Goal: Complete application form

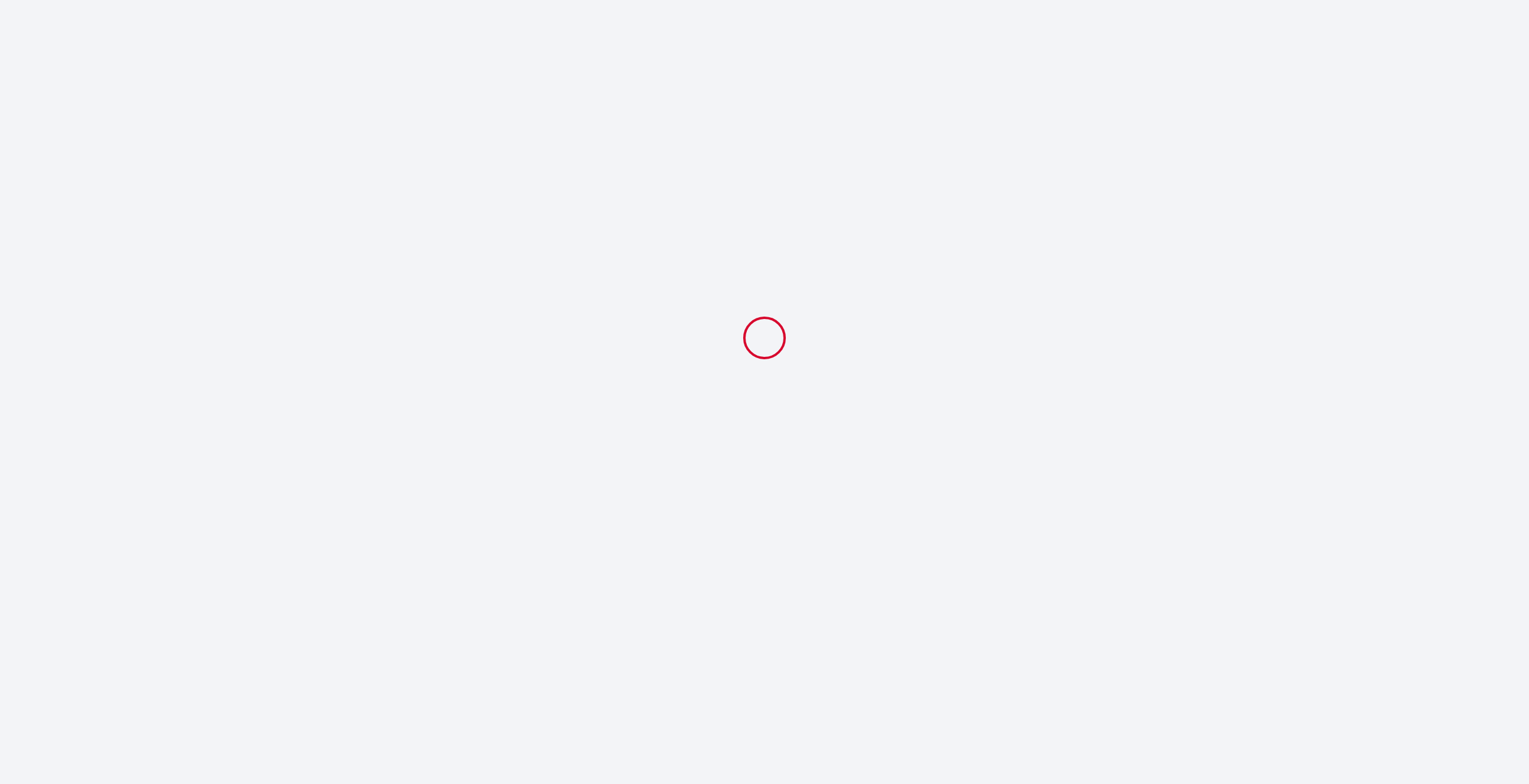
select select
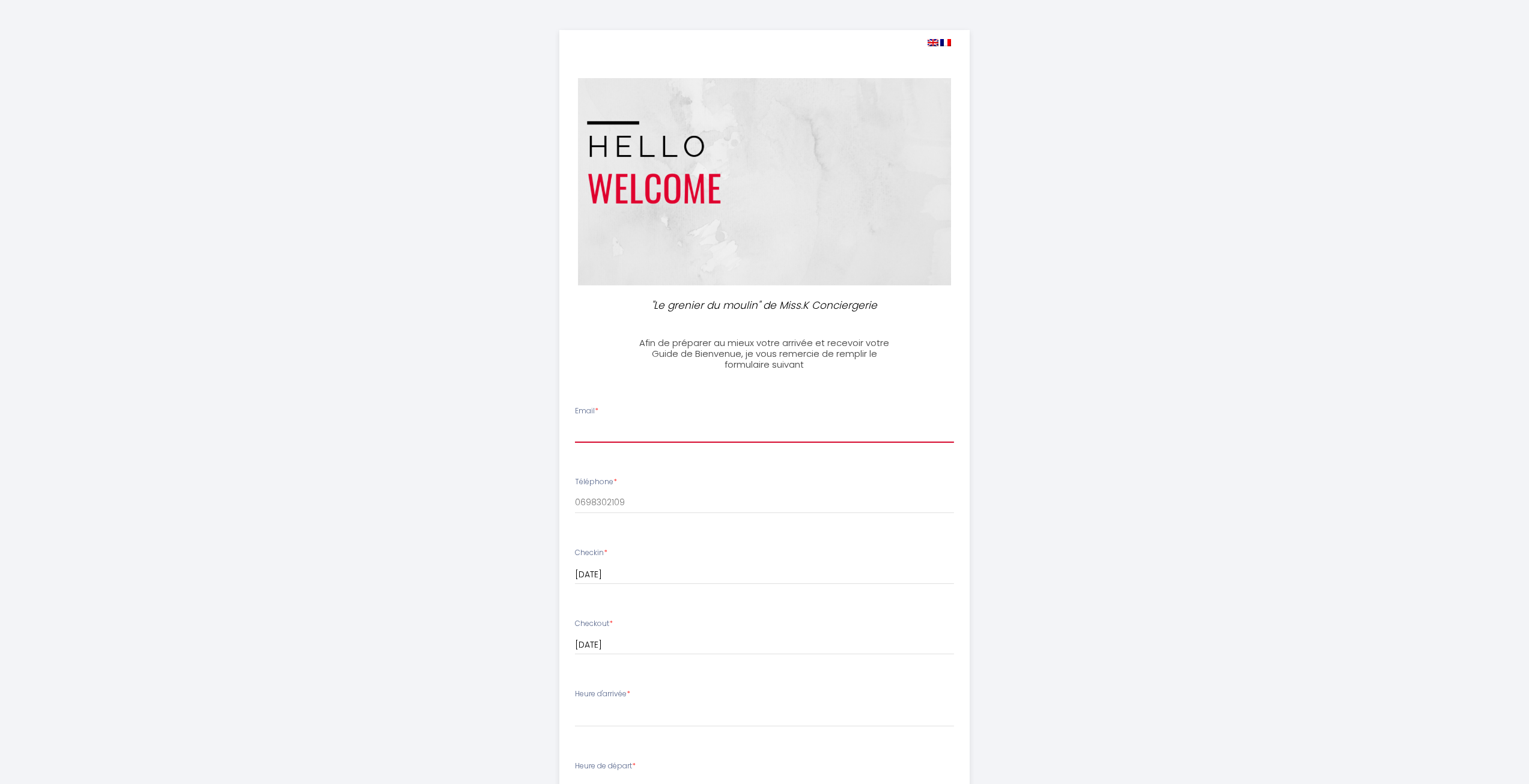
click at [652, 434] on input "Email *" at bounding box center [764, 432] width 379 height 21
type input "L"
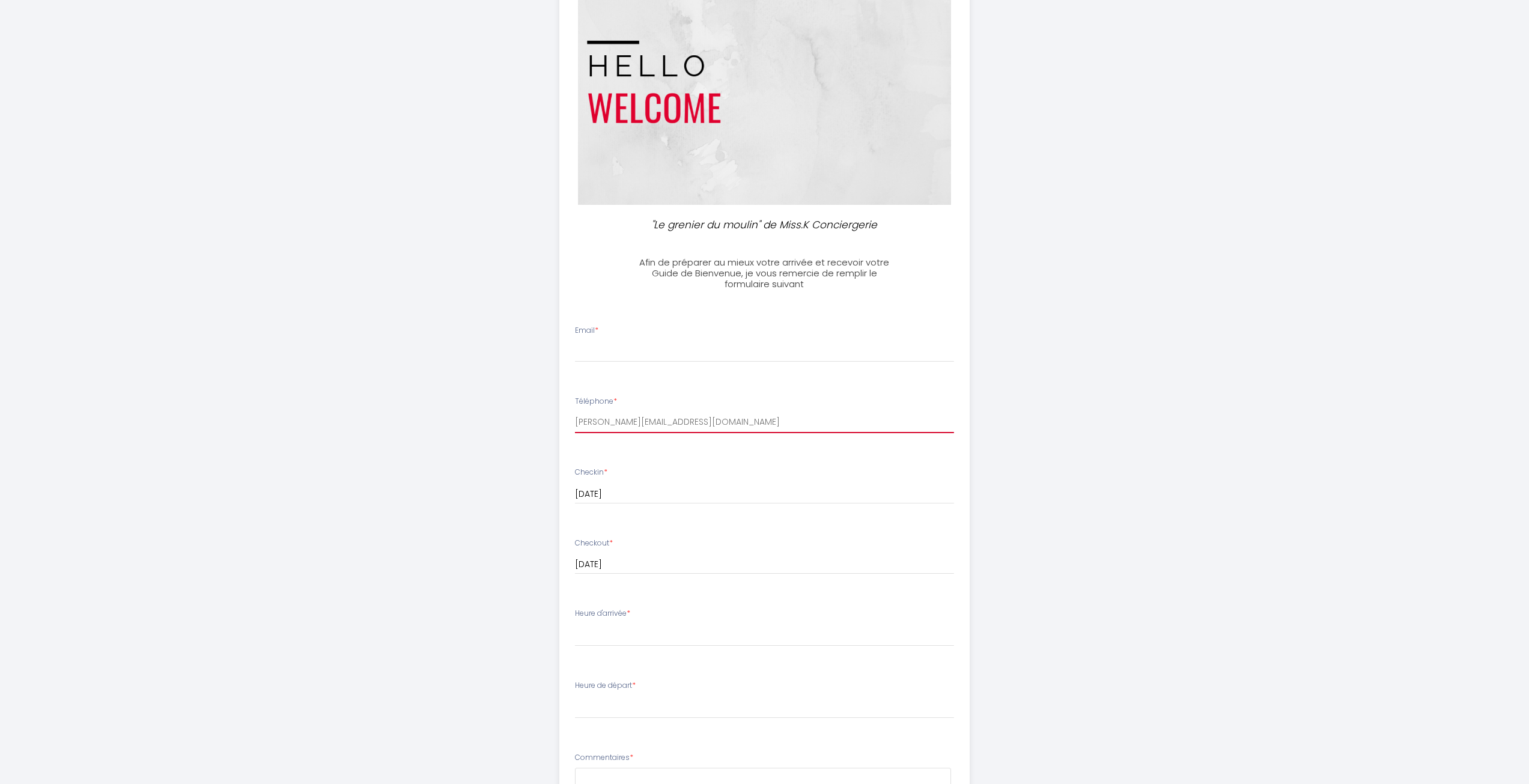
scroll to position [120, 0]
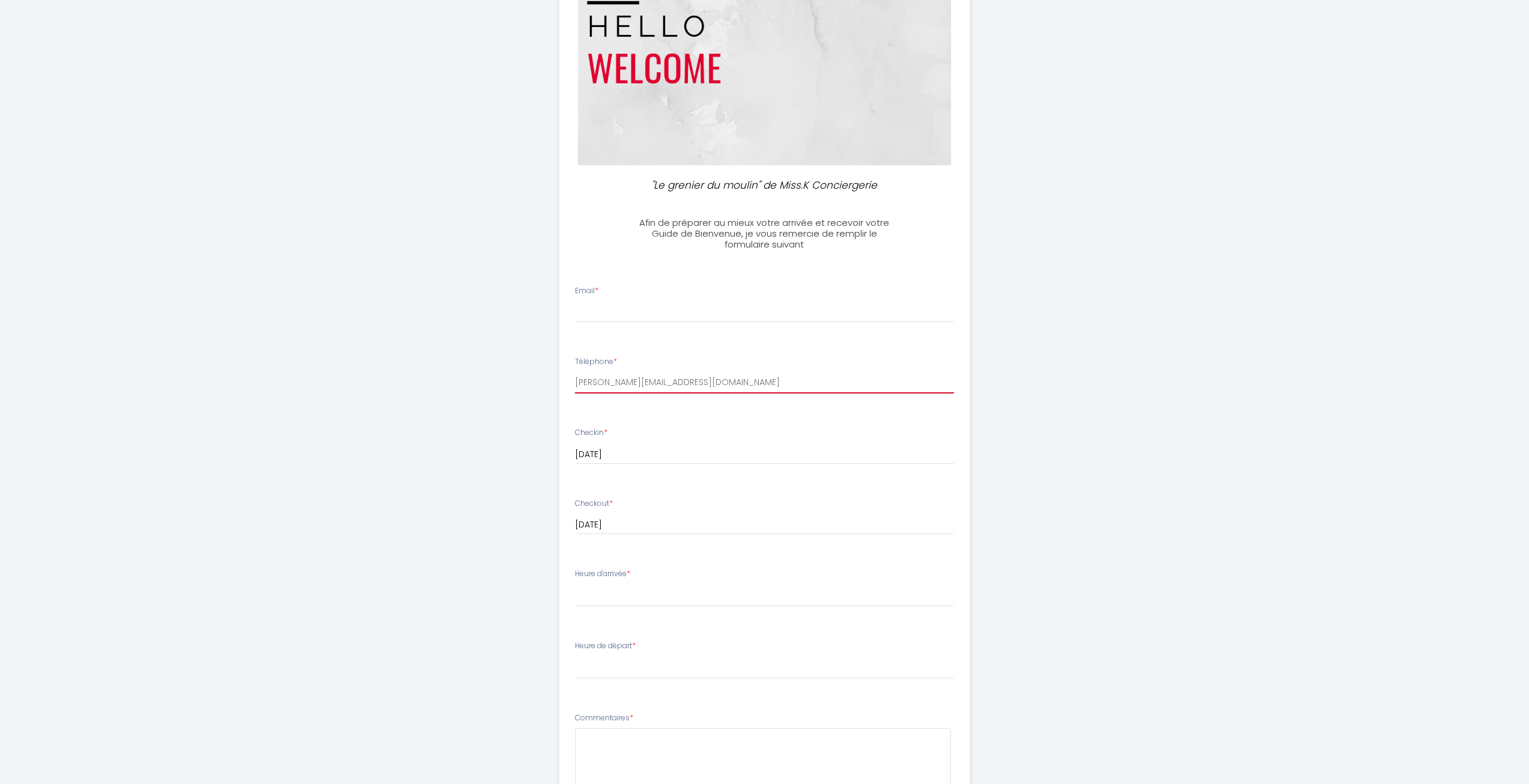
type input "[PERSON_NAME][EMAIL_ADDRESS][DOMAIN_NAME]"
click at [613, 601] on select "14:00 14:30 15:00 15:30 16:00 16:30 17:00 17:30 18:00 18:30 19:00 19:30 20:00 2…" at bounding box center [764, 596] width 379 height 23
select select "15:00"
click at [575, 584] on select "14:00 14:30 15:00 15:30 16:00 16:30 17:00 17:30 18:00 18:30 19:00 19:30 20:00 2…" at bounding box center [764, 596] width 379 height 23
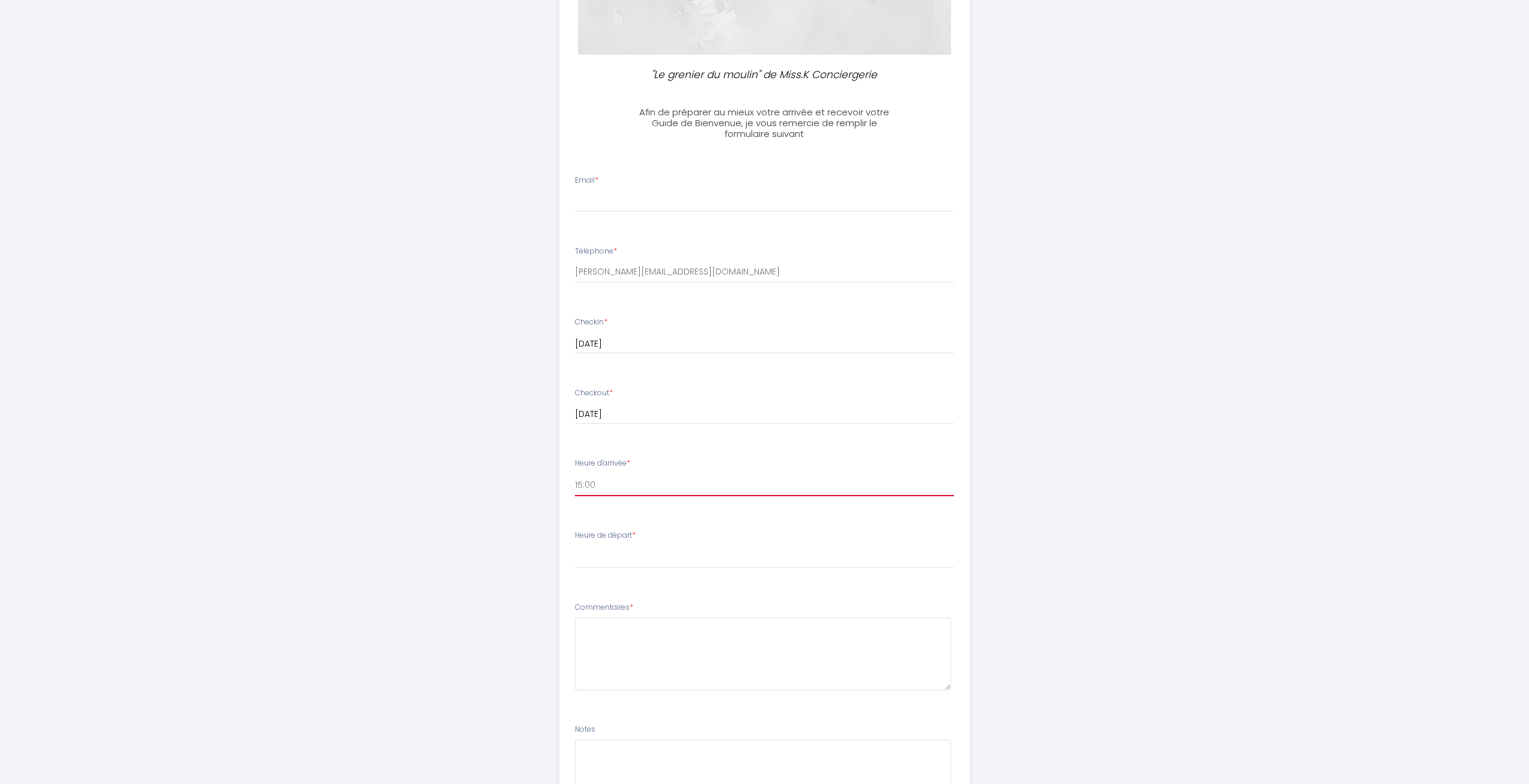
scroll to position [240, 0]
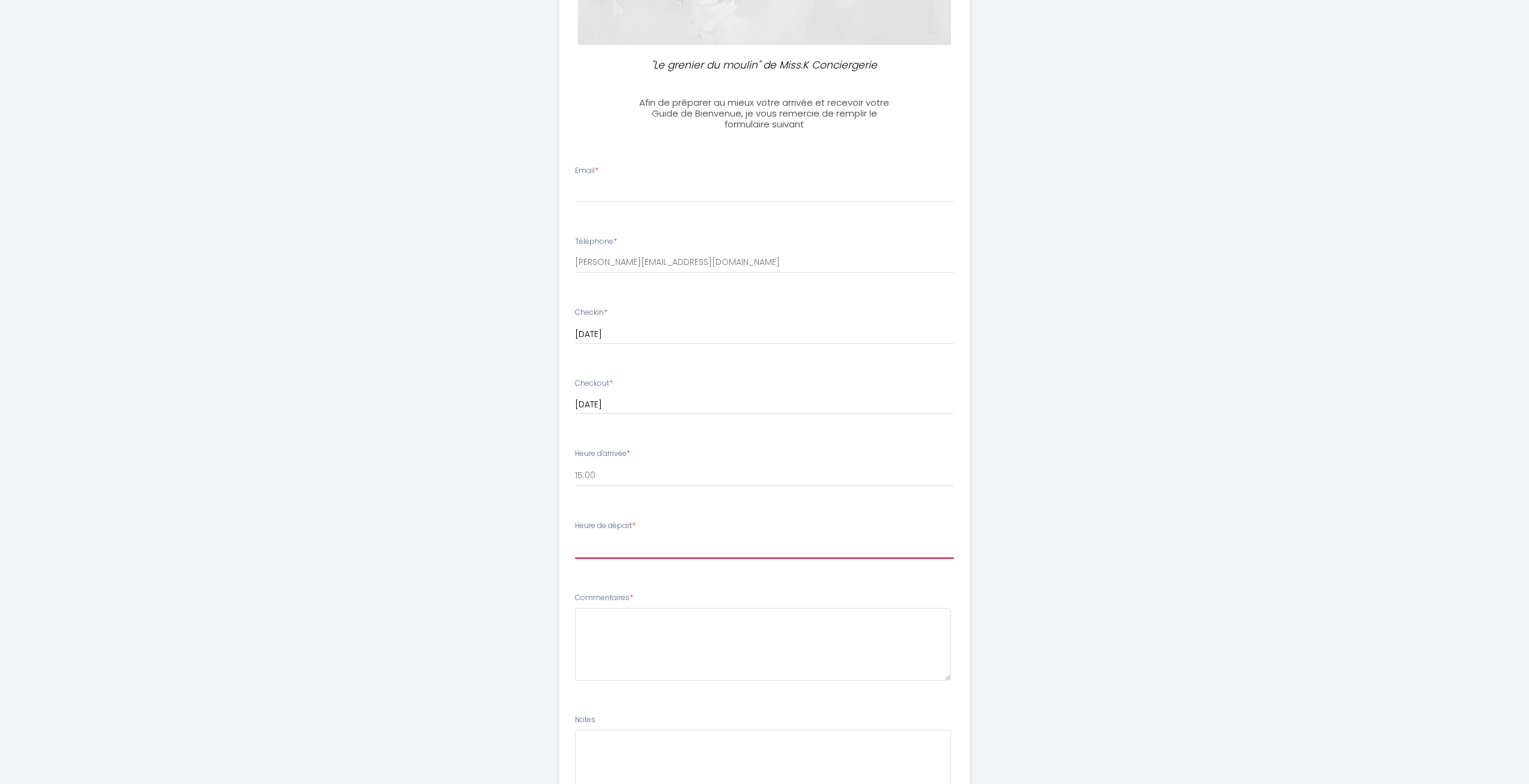
click at [609, 550] on select "00:00 00:30 01:00 01:30 02:00 02:30 03:00 03:30 04:00 04:30 05:00 05:30 06:00 0…" at bounding box center [764, 547] width 379 height 23
select select "09:30"
click at [575, 536] on select "00:00 00:30 01:00 01:30 02:00 02:30 03:00 03:30 04:00 04:30 05:00 05:30 06:00 0…" at bounding box center [764, 547] width 379 height 23
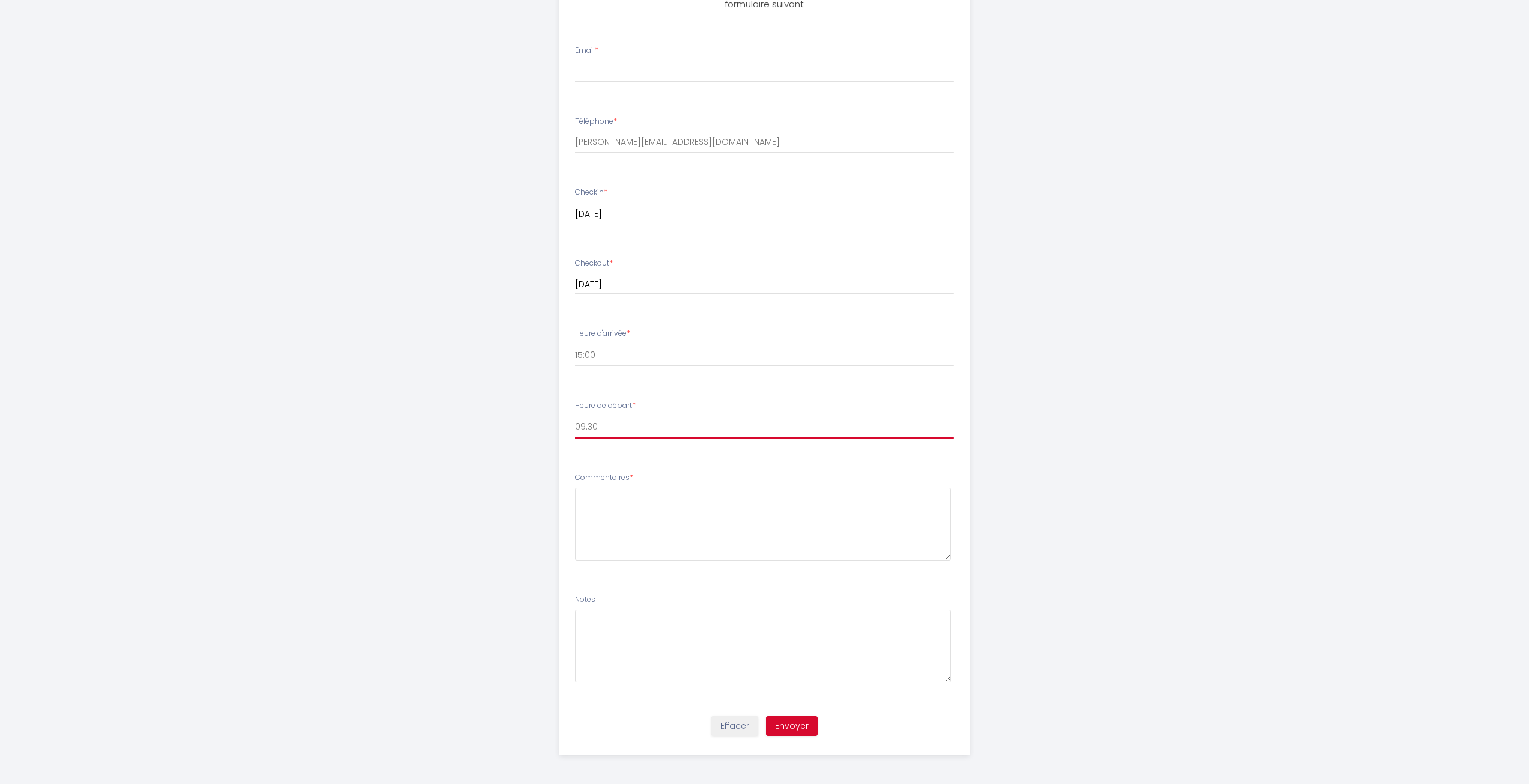
scroll to position [361, 0]
click at [632, 509] on textarea at bounding box center [763, 523] width 376 height 72
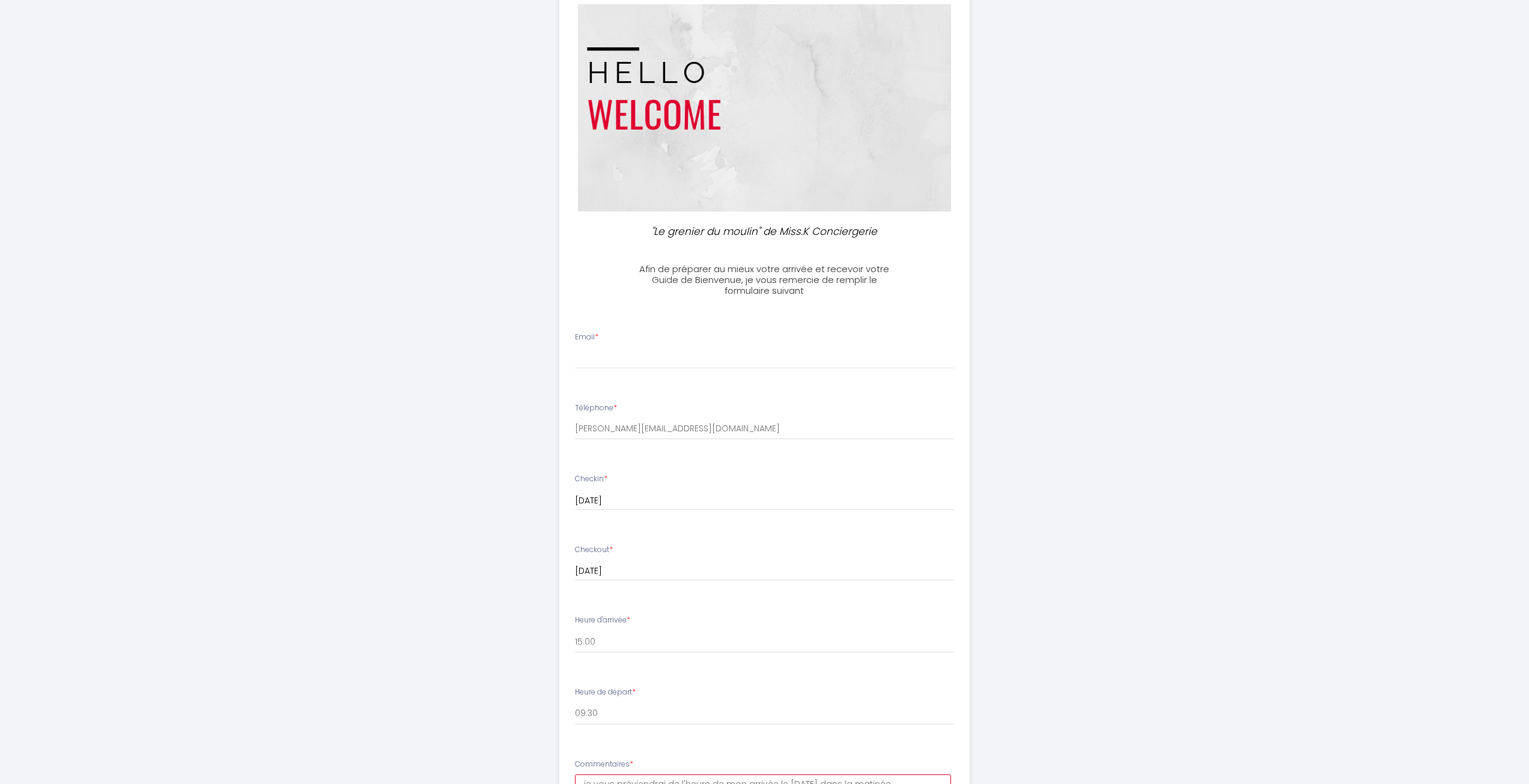
scroll to position [61, 0]
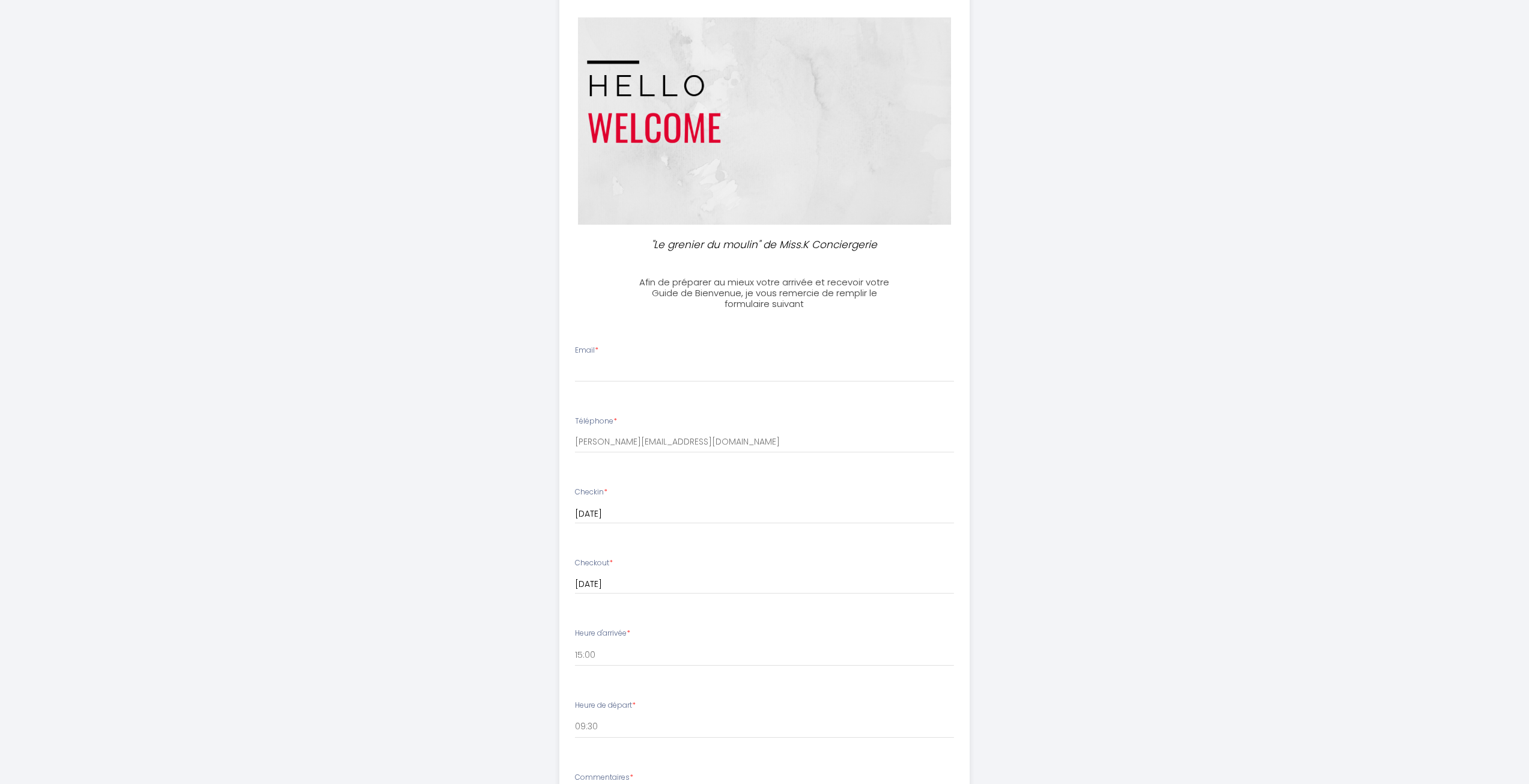
type textarea "je vous préviendrai de l'heure de mon arrivée le [DATE] dans la matinée ."
drag, startPoint x: 701, startPoint y: 443, endPoint x: 568, endPoint y: 441, distance: 133.0
click at [568, 441] on div "Téléphone * [EMAIL_ADDRESS][DOMAIN_NAME]" at bounding box center [764, 434] width 395 height 37
click at [606, 374] on input "Email *" at bounding box center [764, 371] width 379 height 21
paste input "[PERSON_NAME][EMAIL_ADDRESS][DOMAIN_NAME]"
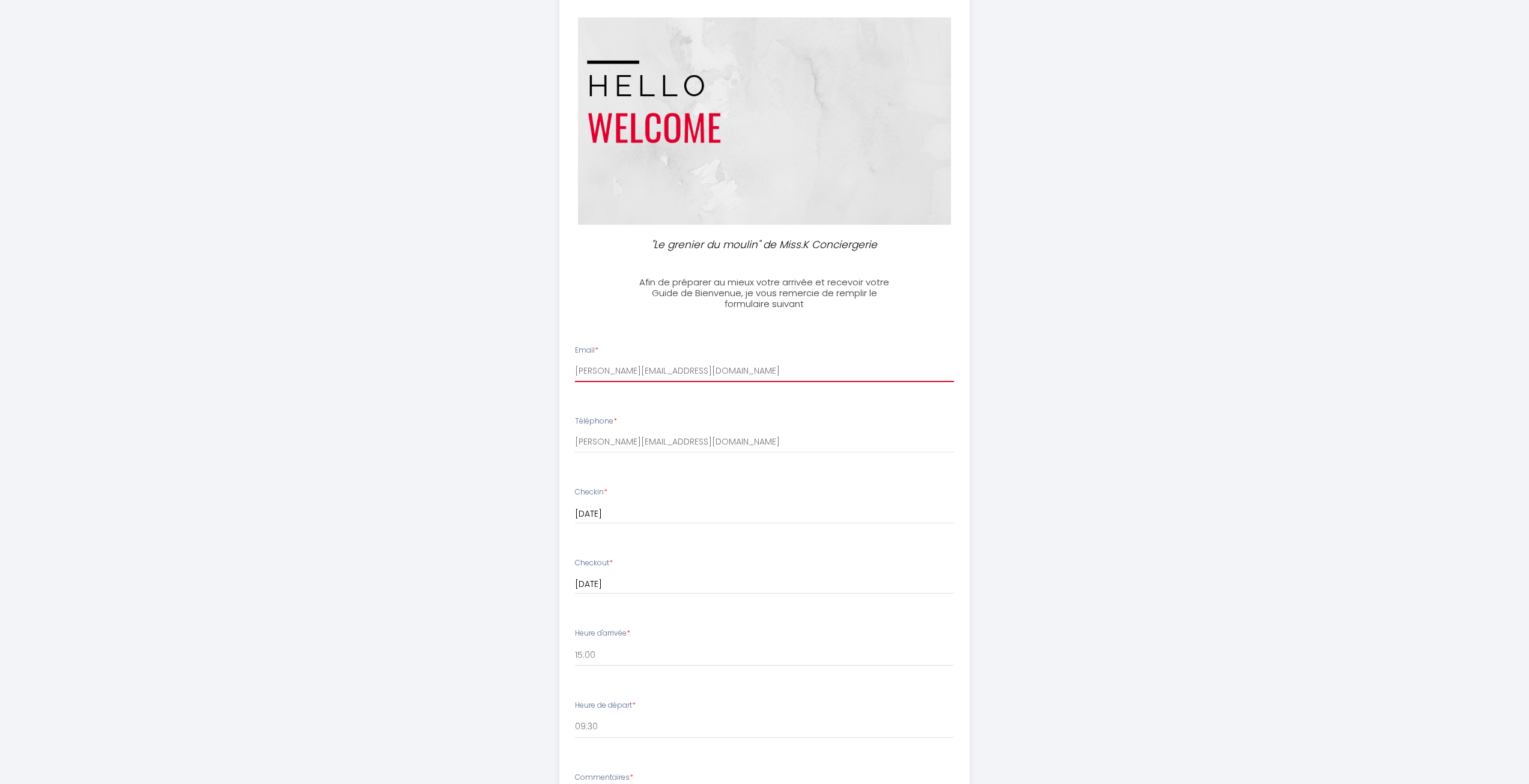
type input "[PERSON_NAME][EMAIL_ADDRESS][DOMAIN_NAME]"
drag, startPoint x: 698, startPoint y: 443, endPoint x: 546, endPoint y: 439, distance: 152.1
click at [546, 439] on div ""Le grenier du moulin" de Miss.K Conciergerie Afin de préparer au mieux votre a…" at bounding box center [764, 512] width 615 height 1145
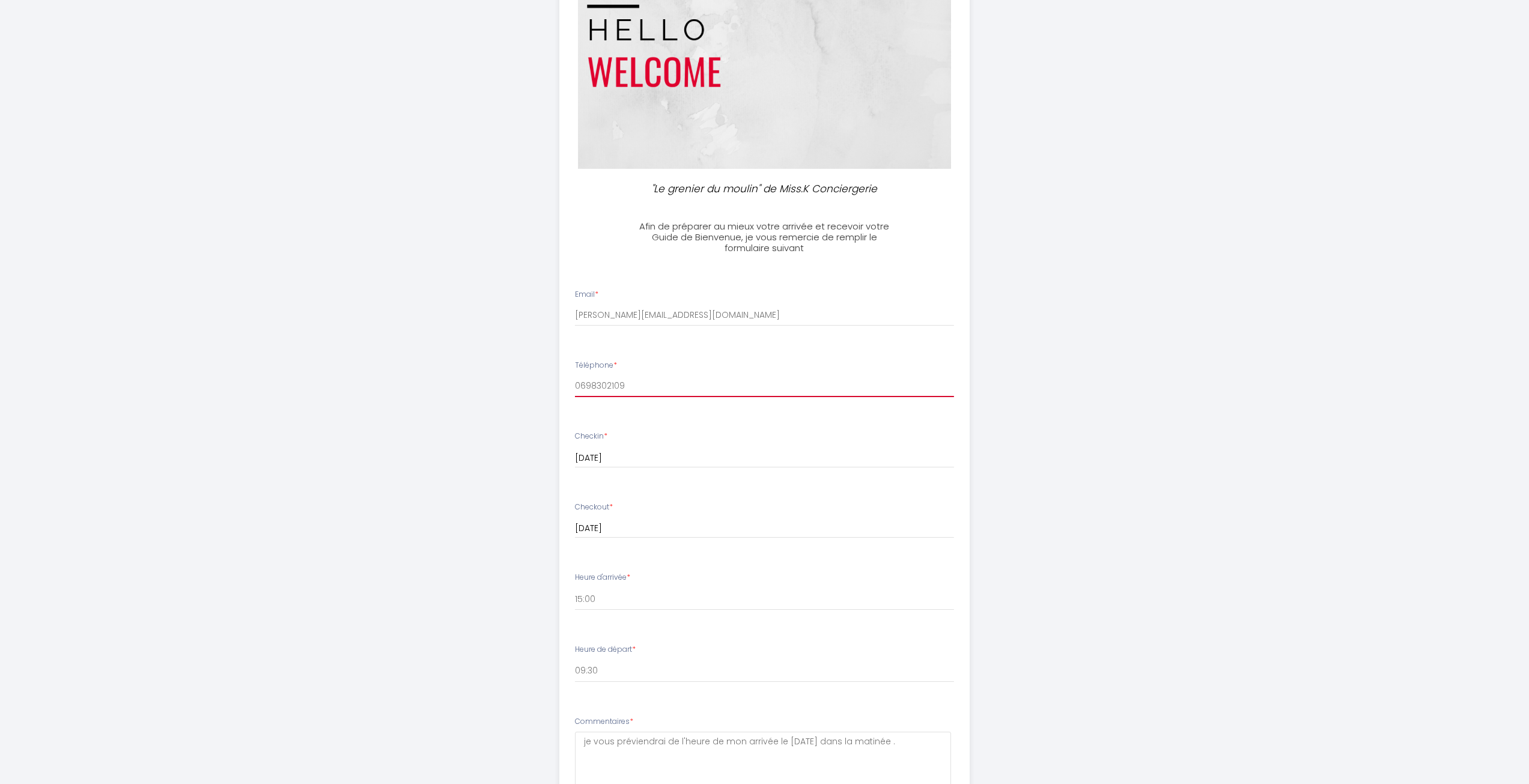
scroll to position [361, 0]
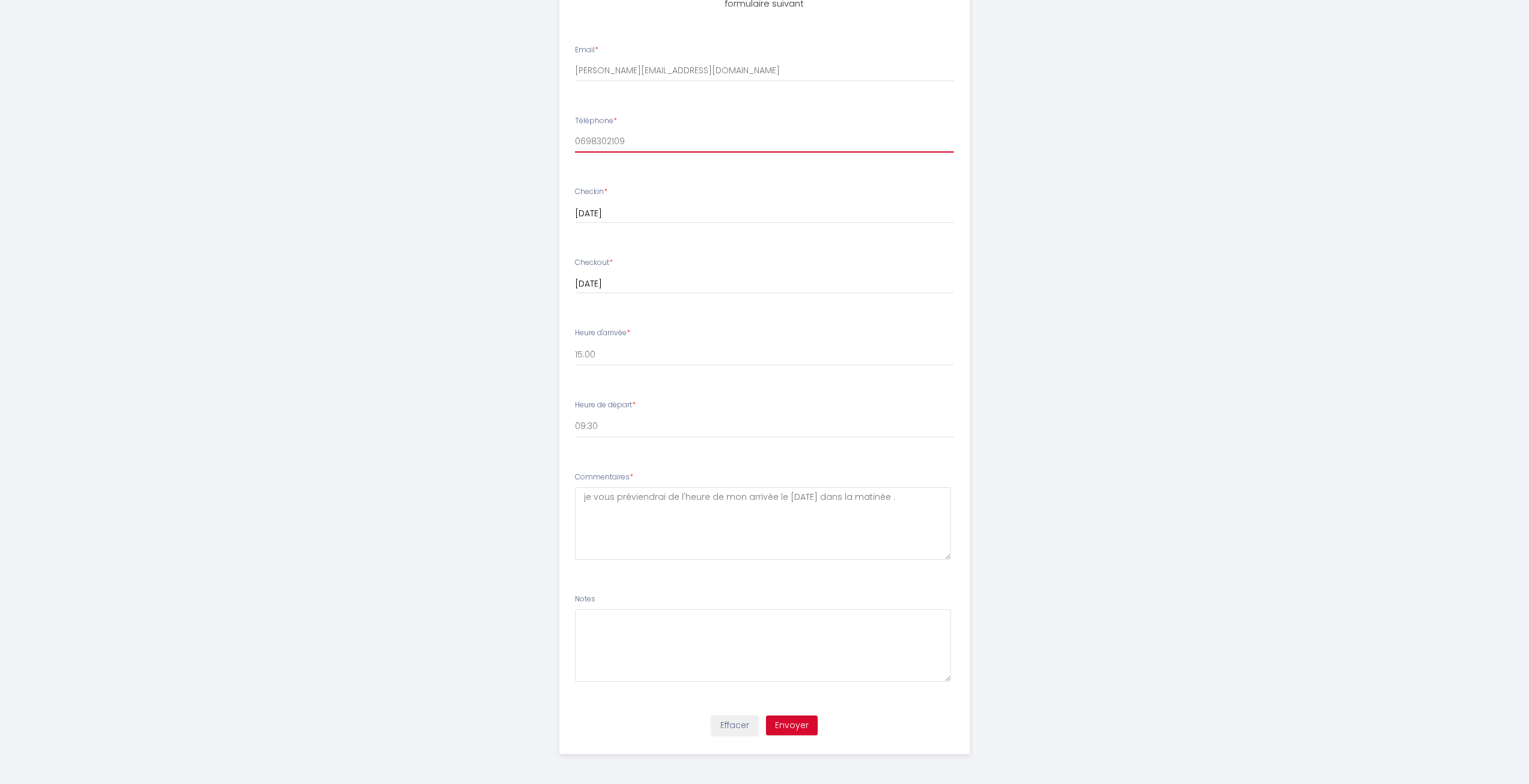
type input "0698302109"
click at [785, 725] on button "Envoyer" at bounding box center [792, 725] width 52 height 20
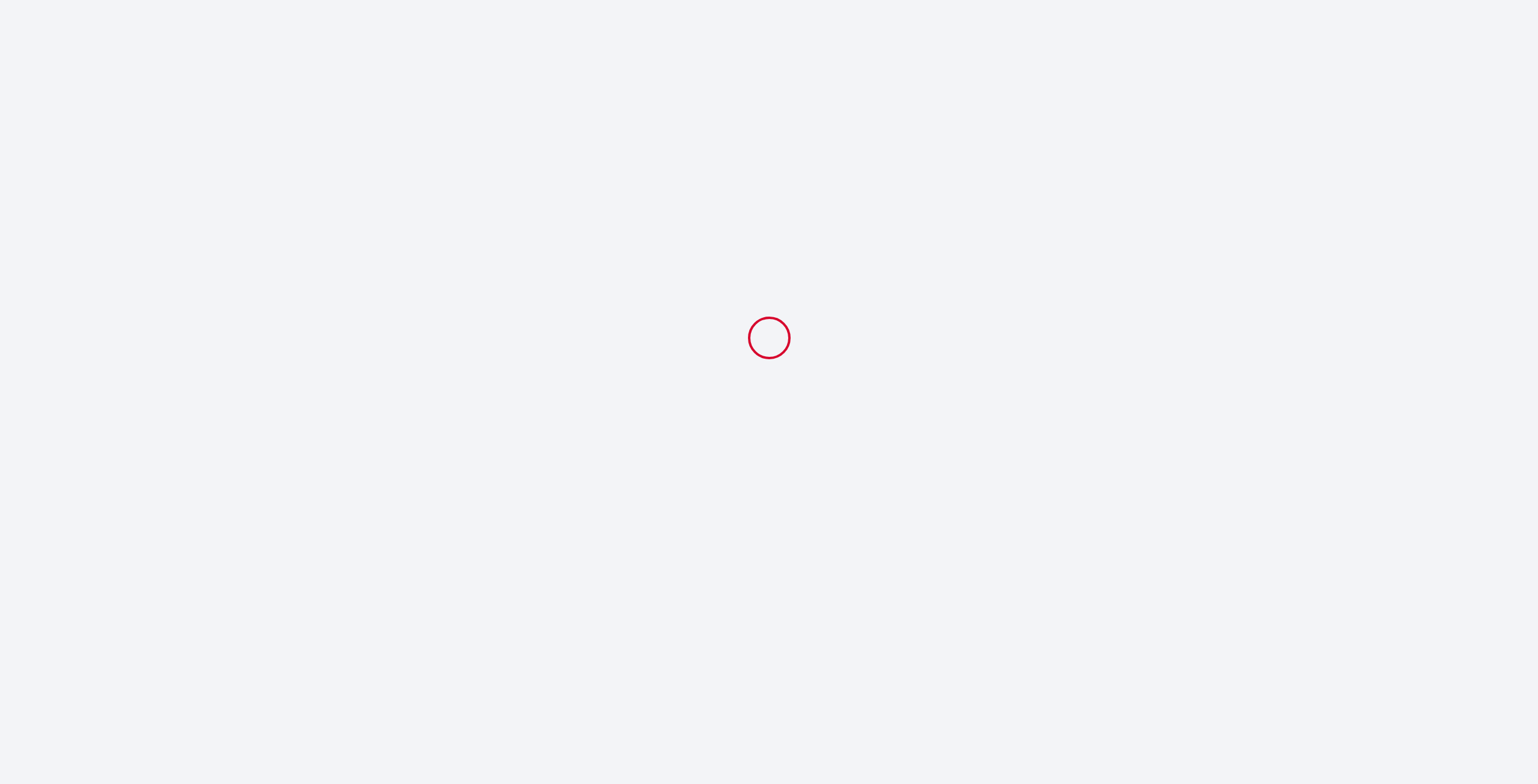
select select "15:00"
select select "09:30"
